Goal: Navigation & Orientation: Find specific page/section

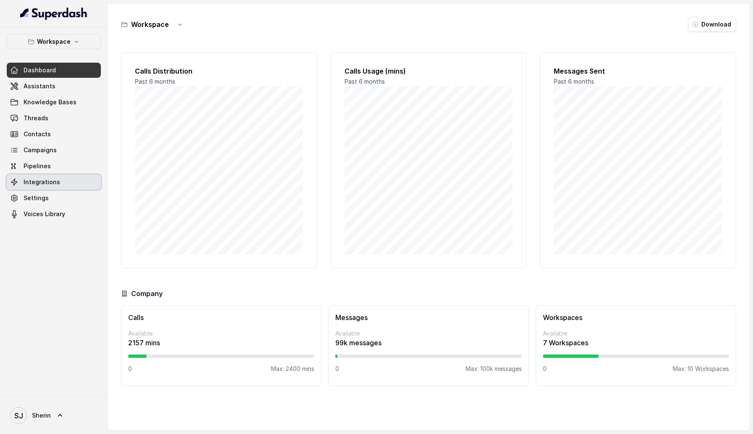
click at [26, 183] on span "Integrations" at bounding box center [42, 182] width 37 height 8
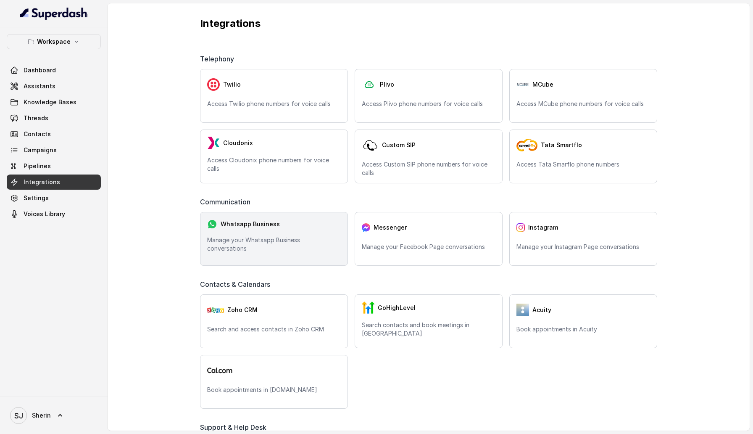
click at [240, 224] on span "Whatsapp Business" at bounding box center [250, 224] width 59 height 8
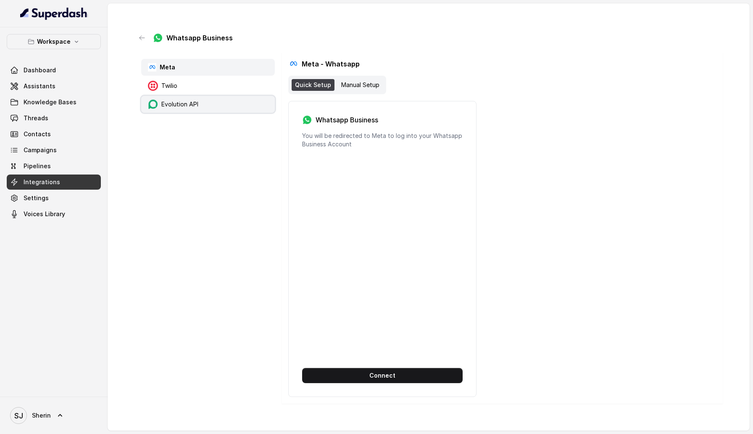
click at [185, 105] on p "Evolution API" at bounding box center [179, 104] width 37 height 8
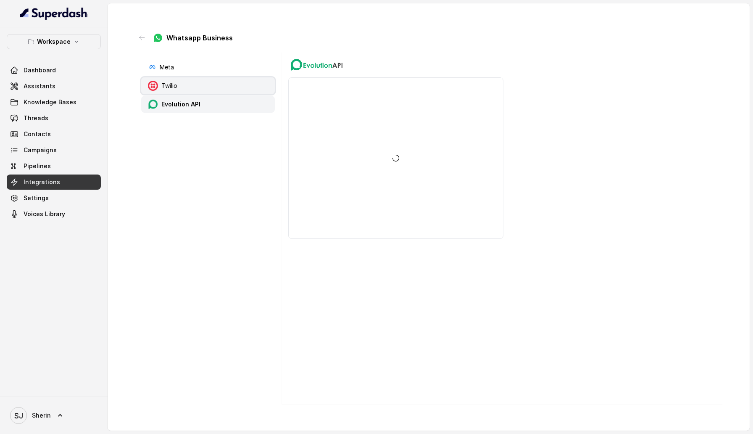
click at [184, 84] on div "Twilio" at bounding box center [208, 85] width 134 height 17
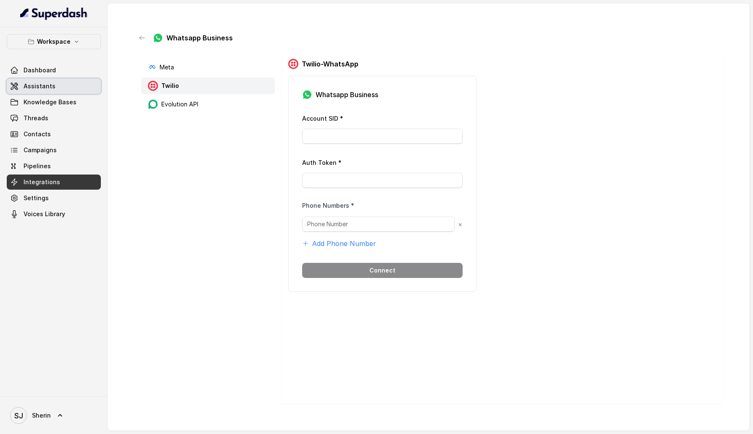
click at [34, 85] on span "Assistants" at bounding box center [40, 86] width 32 height 8
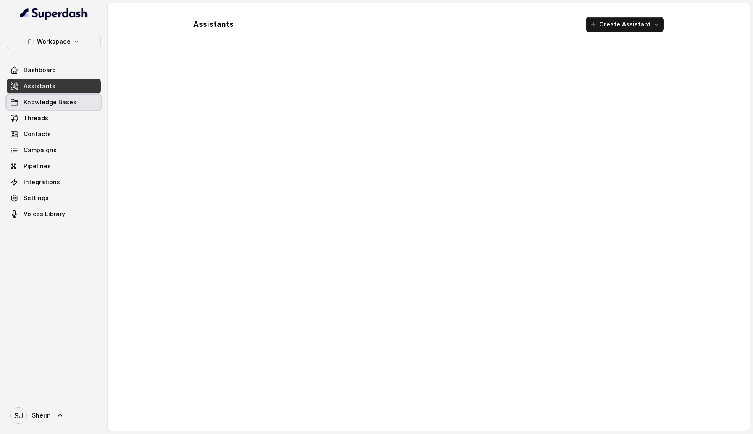
click at [35, 100] on span "Knowledge Bases" at bounding box center [50, 102] width 53 height 8
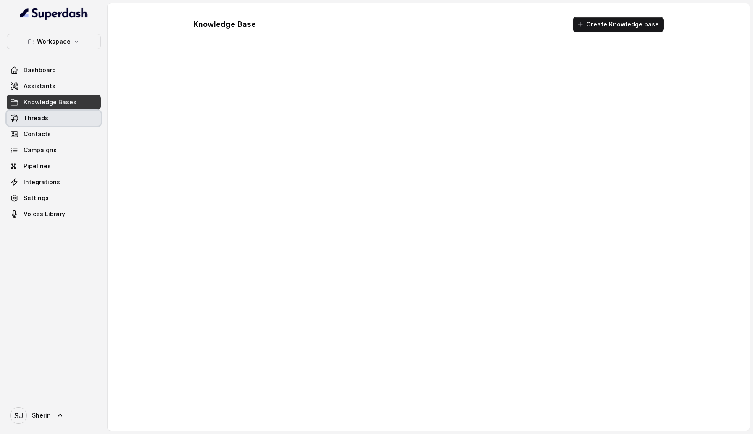
click at [35, 113] on link "Threads" at bounding box center [54, 117] width 94 height 15
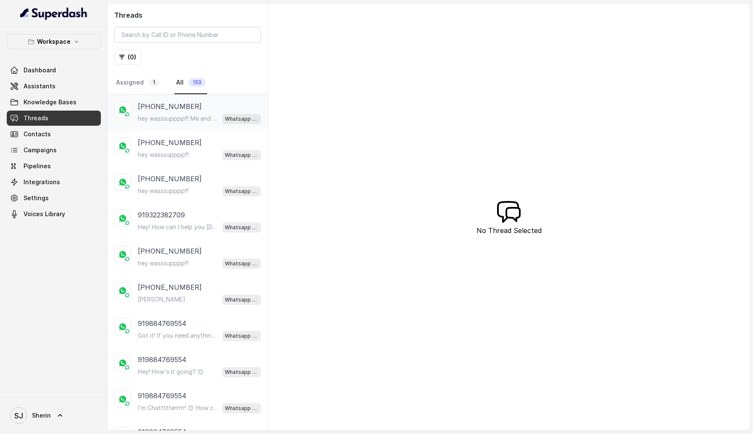
click at [156, 107] on p "+919967159549" at bounding box center [170, 106] width 64 height 10
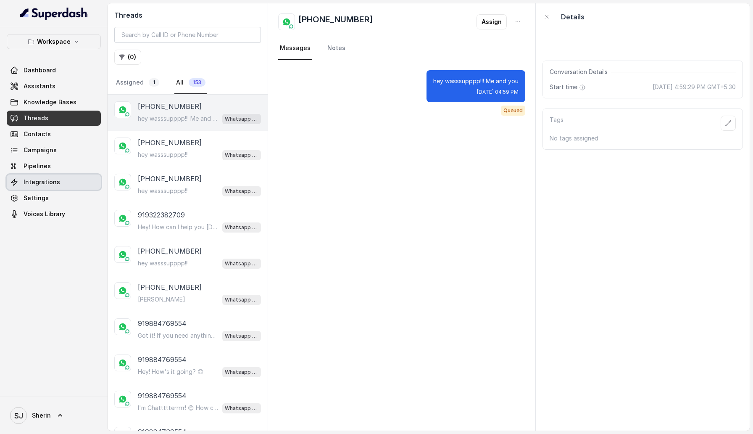
click at [35, 183] on span "Integrations" at bounding box center [42, 182] width 37 height 8
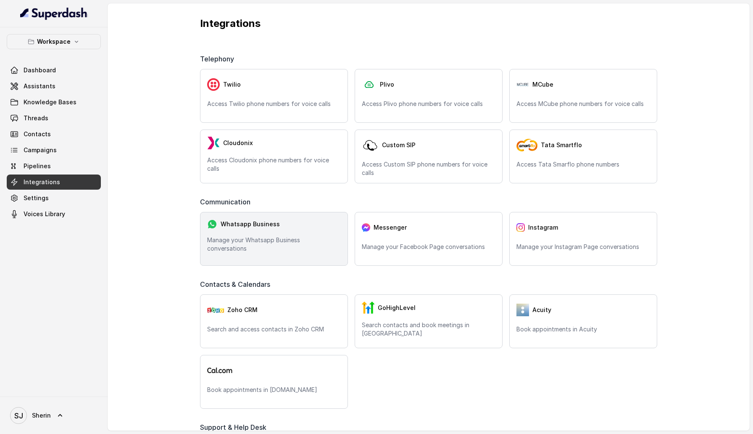
click at [289, 264] on div "Whatsapp Business Manage your Whatsapp Business conversations" at bounding box center [274, 239] width 148 height 54
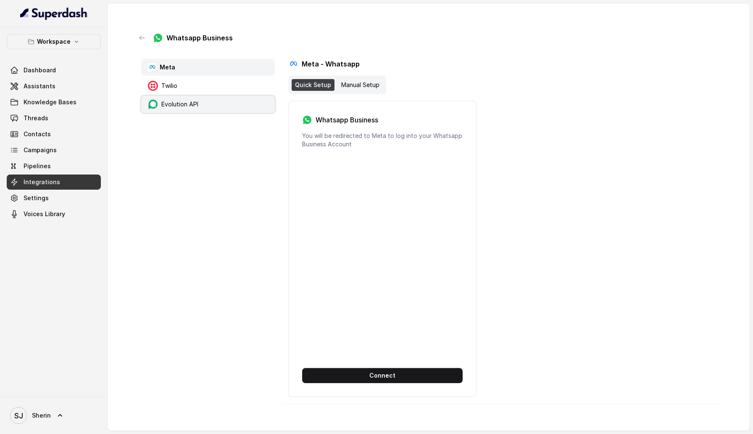
click at [150, 108] on rect at bounding box center [153, 104] width 10 height 10
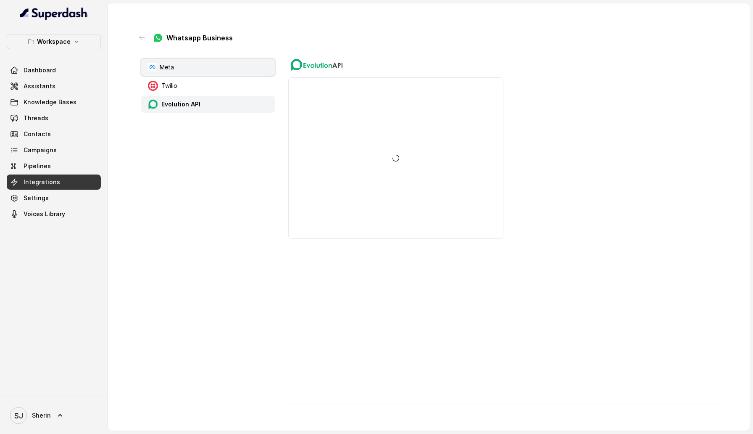
click at [151, 72] on div "Meta" at bounding box center [208, 67] width 134 height 17
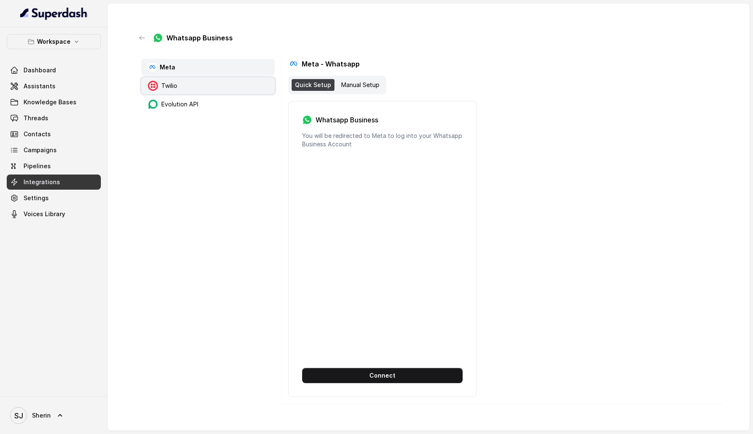
click at [154, 82] on icon at bounding box center [153, 86] width 10 height 10
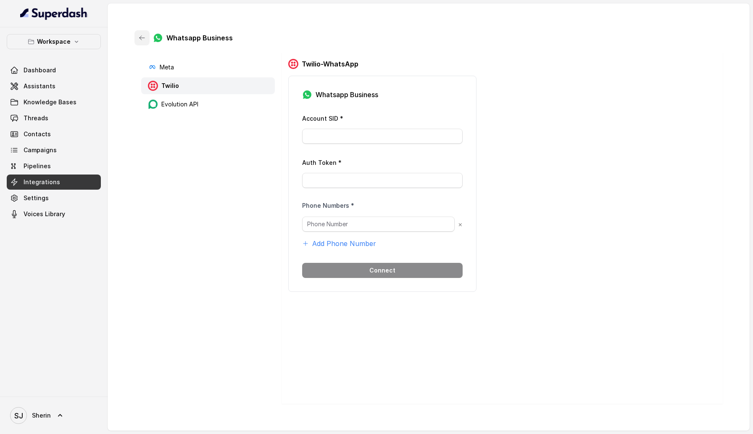
click at [141, 39] on icon "button" at bounding box center [142, 37] width 7 height 7
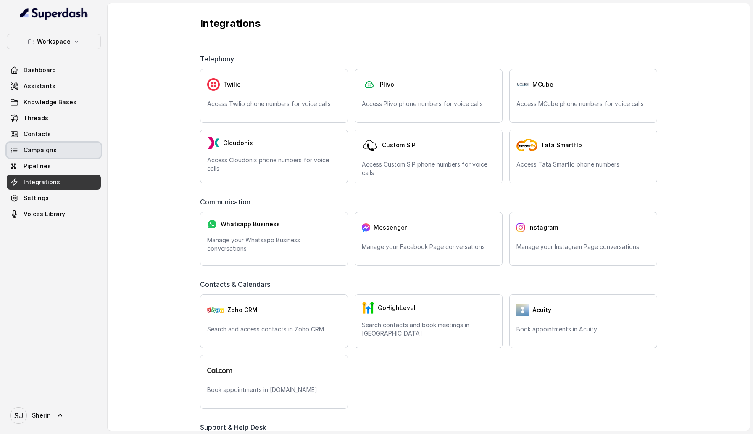
click at [39, 150] on span "Campaigns" at bounding box center [40, 150] width 33 height 8
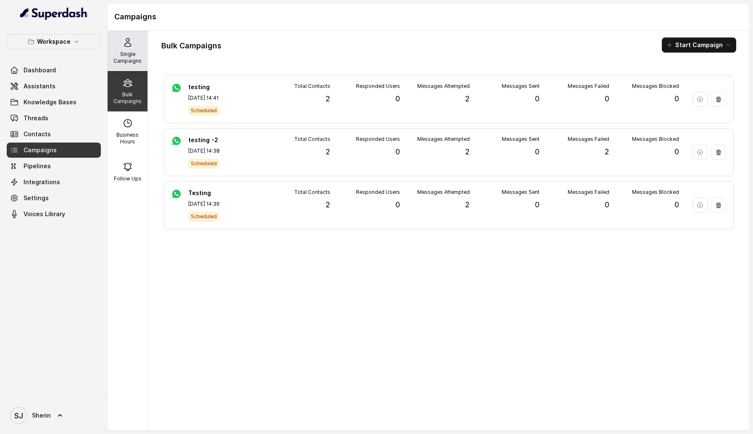
click at [127, 51] on p "Single Campaigns" at bounding box center [127, 57] width 33 height 13
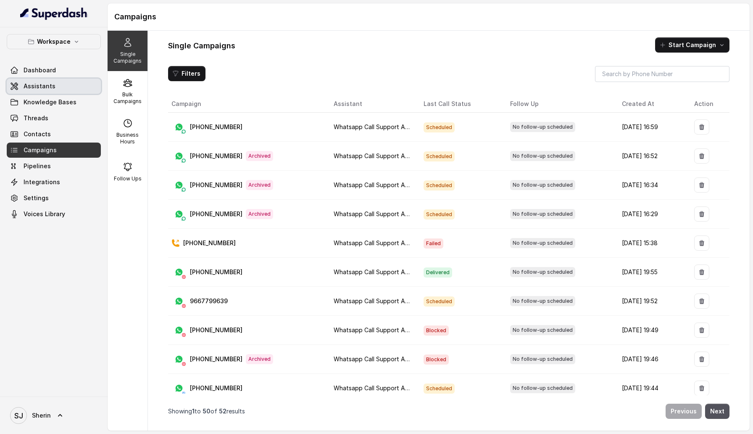
click at [51, 91] on link "Assistants" at bounding box center [54, 86] width 94 height 15
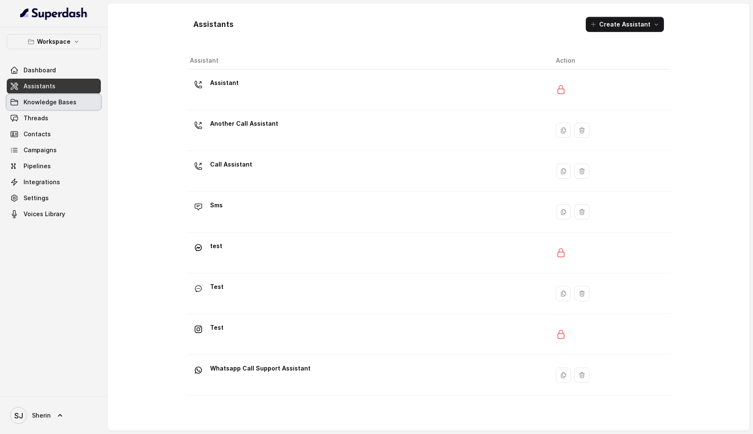
click at [65, 97] on link "Knowledge Bases" at bounding box center [54, 102] width 94 height 15
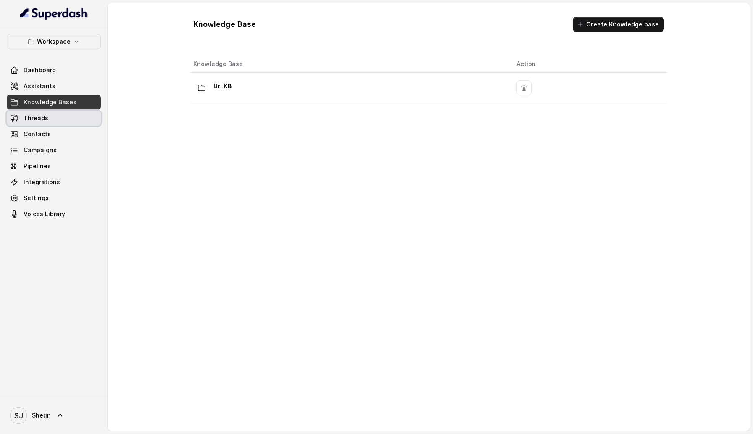
click at [63, 116] on link "Threads" at bounding box center [54, 117] width 94 height 15
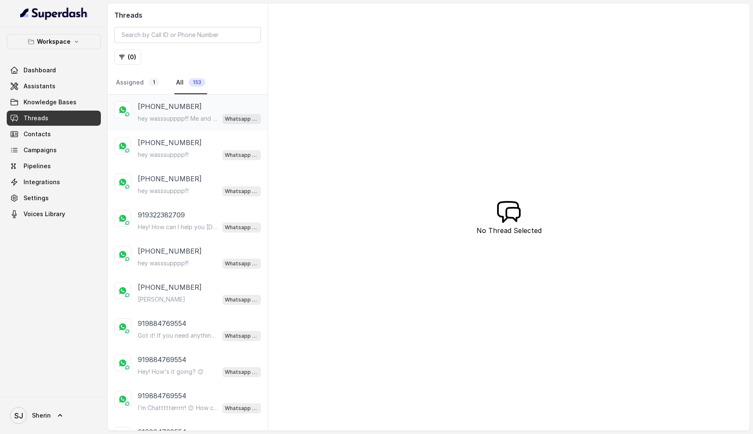
click at [152, 113] on div "hey wasssupppp!!! Me and you Whatsapp Call Support Assistant" at bounding box center [199, 118] width 123 height 11
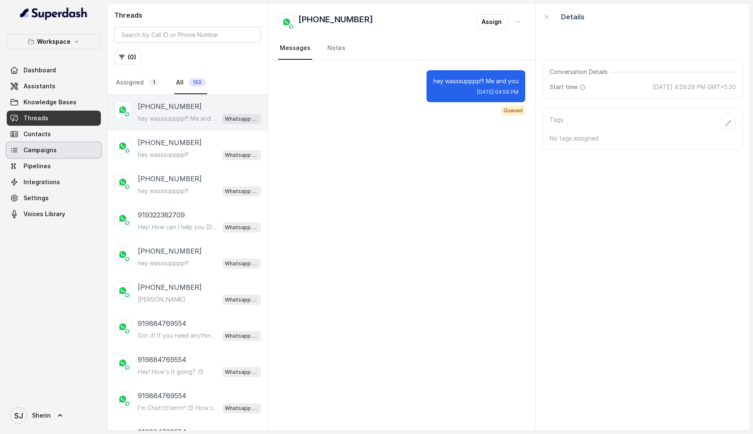
click at [44, 151] on span "Campaigns" at bounding box center [40, 150] width 33 height 8
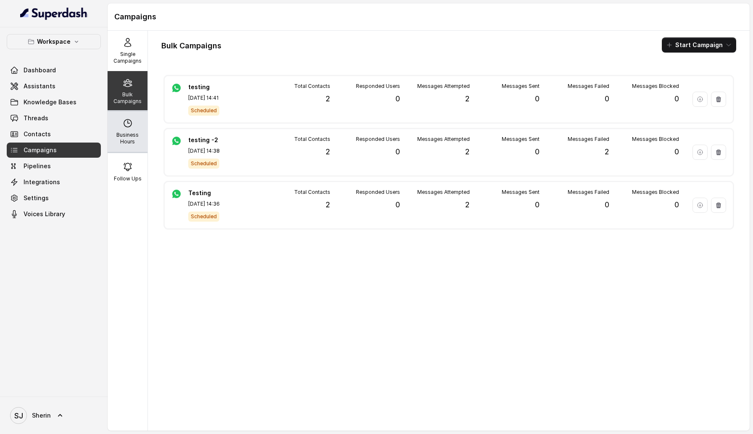
click at [133, 150] on div "Business Hours" at bounding box center [128, 131] width 40 height 40
select select "Asia/Kolkata"
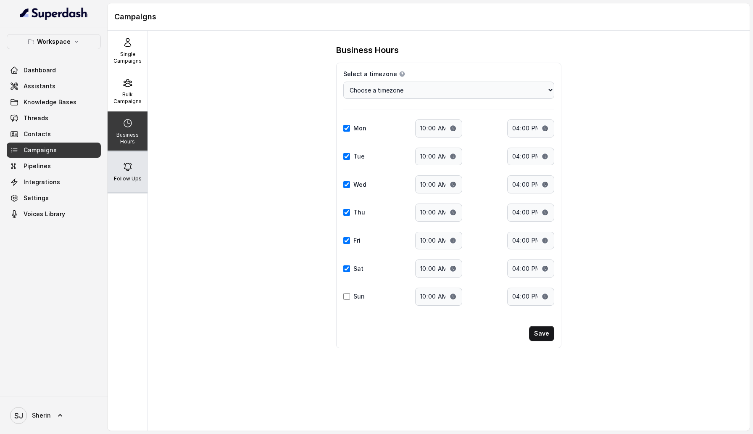
click at [130, 182] on div "Follow Ups" at bounding box center [128, 172] width 40 height 40
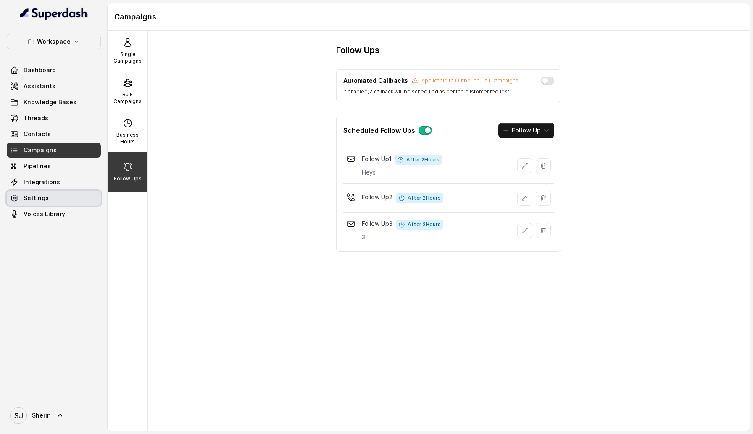
click at [53, 202] on link "Settings" at bounding box center [54, 197] width 94 height 15
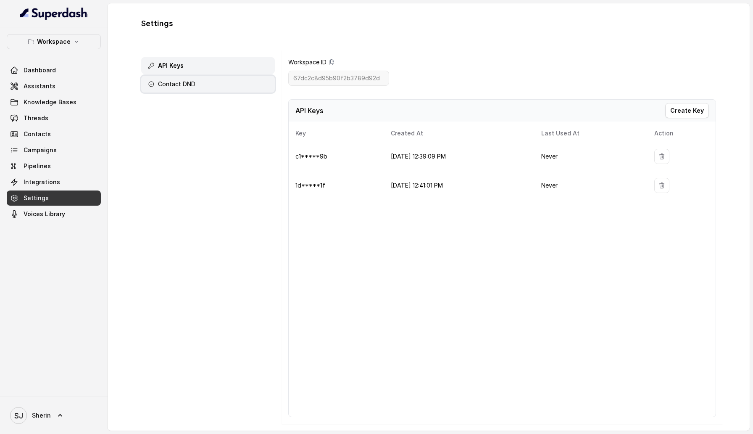
click at [180, 79] on div "Contact DND" at bounding box center [208, 84] width 134 height 17
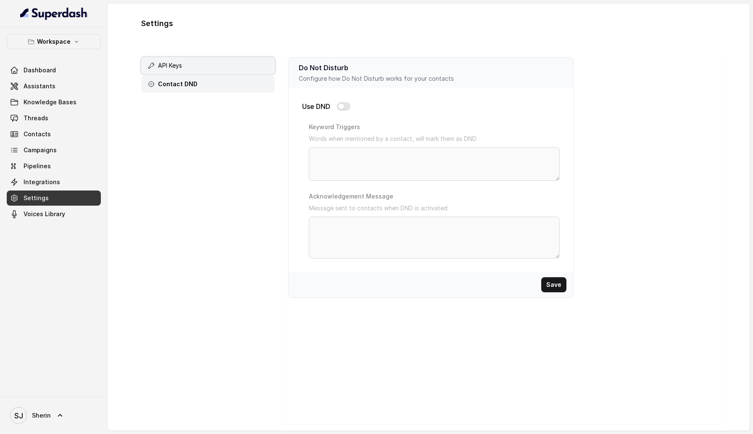
click at [190, 63] on div "API Keys" at bounding box center [208, 65] width 134 height 17
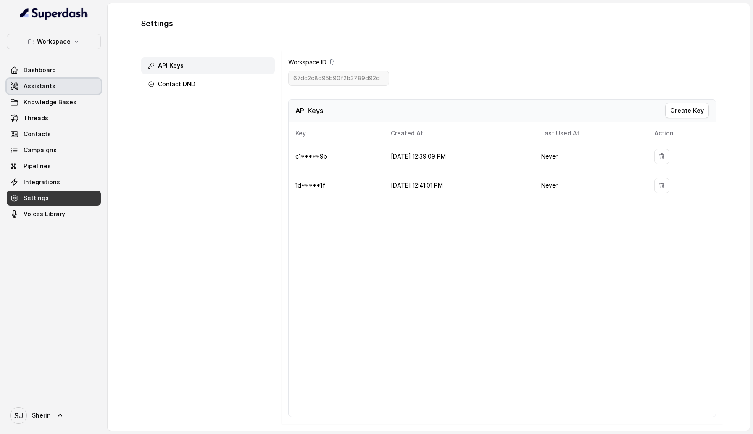
click at [49, 83] on span "Assistants" at bounding box center [40, 86] width 32 height 8
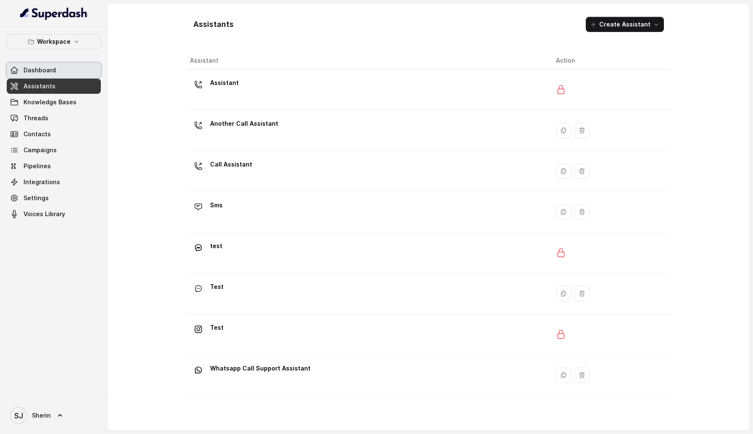
click at [68, 68] on link "Dashboard" at bounding box center [54, 70] width 94 height 15
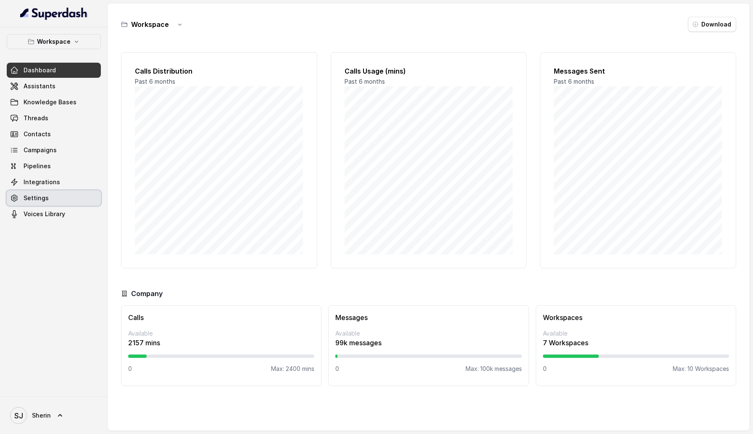
click at [38, 205] on link "Settings" at bounding box center [54, 197] width 94 height 15
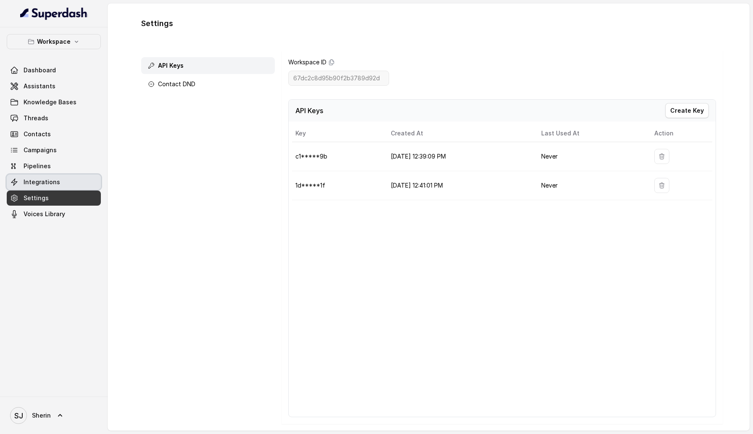
click at [45, 180] on span "Integrations" at bounding box center [42, 182] width 37 height 8
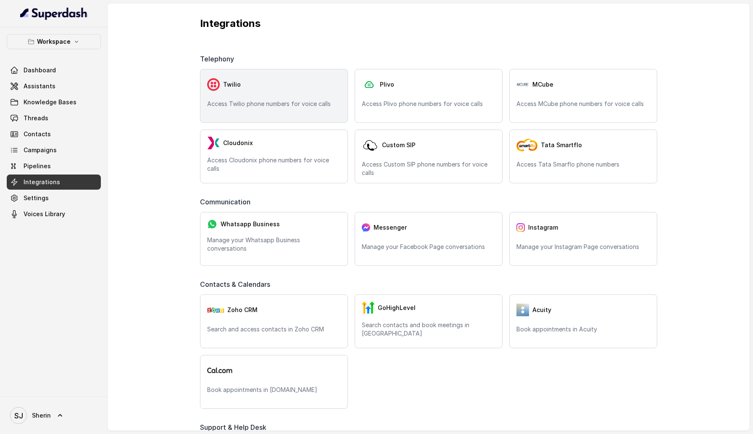
click at [289, 84] on div "Twilio" at bounding box center [274, 84] width 134 height 17
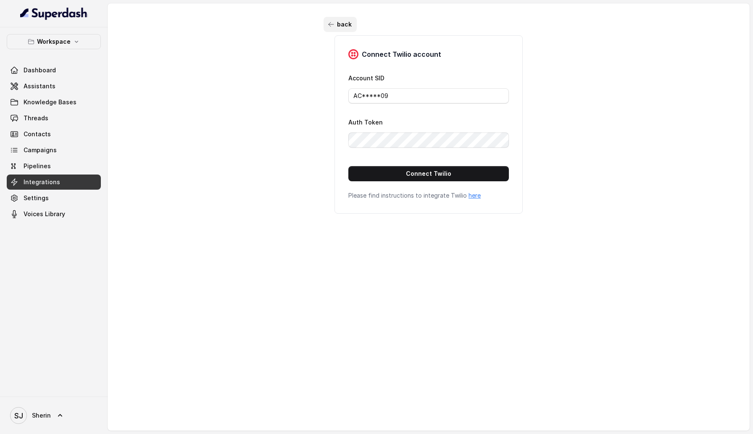
click at [339, 31] on button "back" at bounding box center [339, 24] width 33 height 15
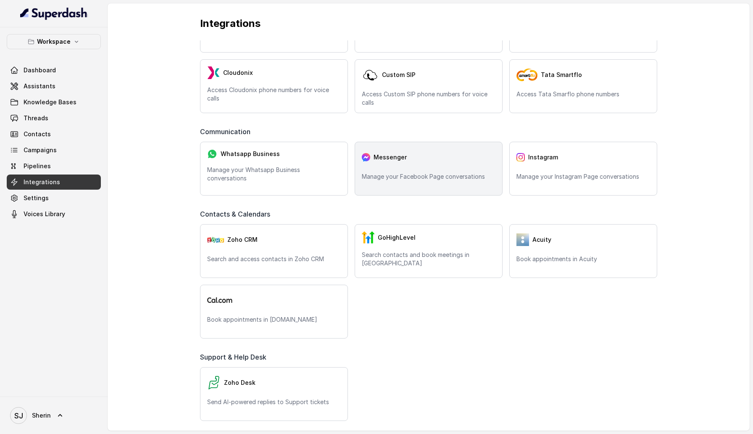
scroll to position [76, 0]
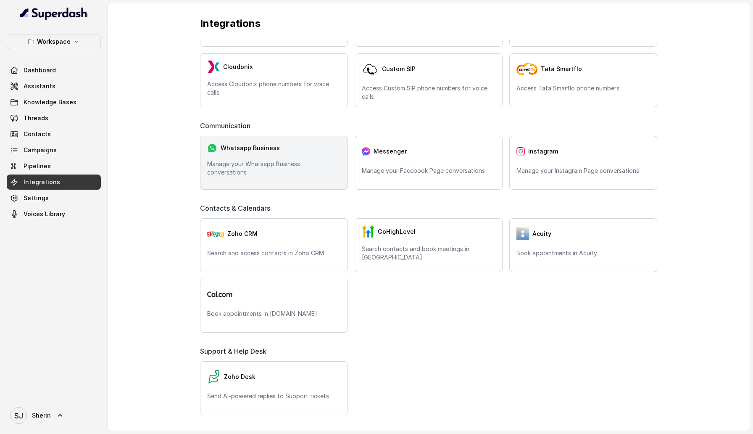
click at [304, 175] on div "Whatsapp Business Manage your Whatsapp Business conversations" at bounding box center [274, 163] width 148 height 54
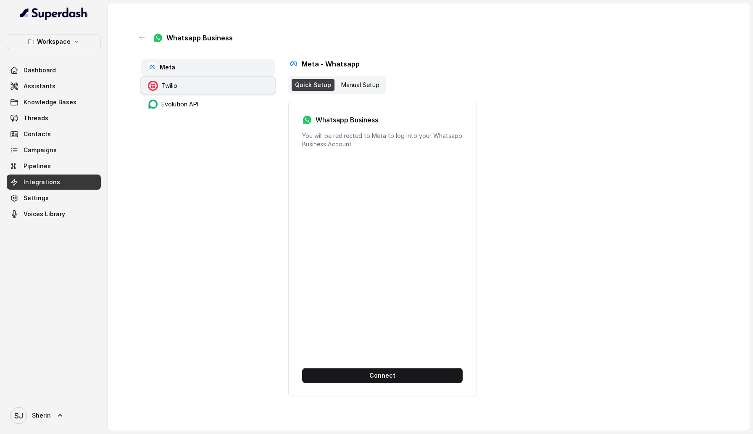
click at [226, 82] on div "Twilio" at bounding box center [208, 85] width 134 height 17
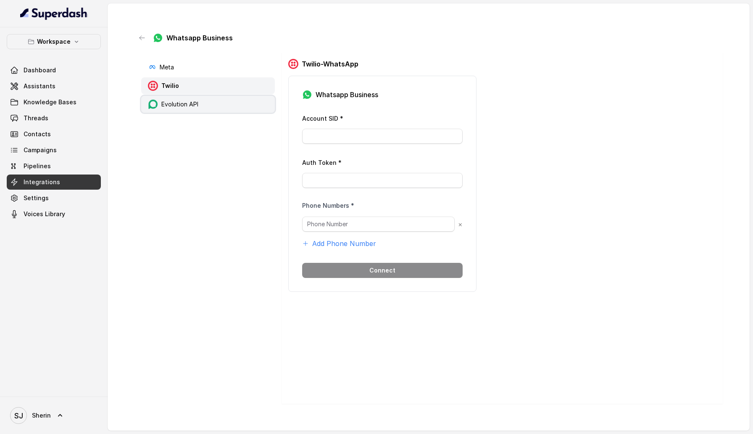
click at [219, 103] on div "Evolution API" at bounding box center [208, 104] width 134 height 17
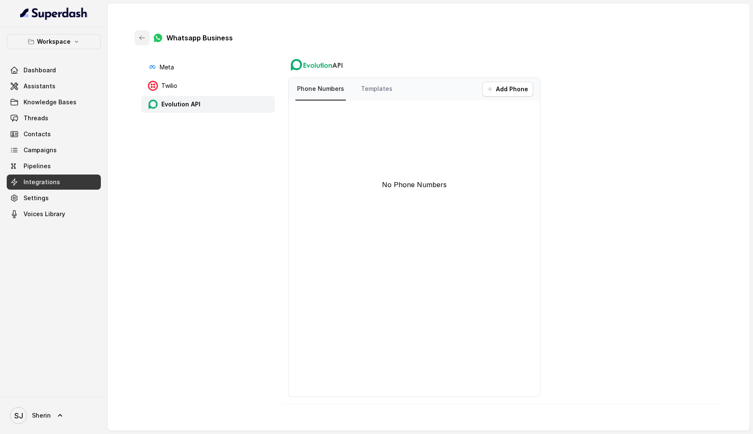
click at [137, 42] on button "button" at bounding box center [141, 37] width 15 height 15
